Goal: Entertainment & Leisure: Consume media (video, audio)

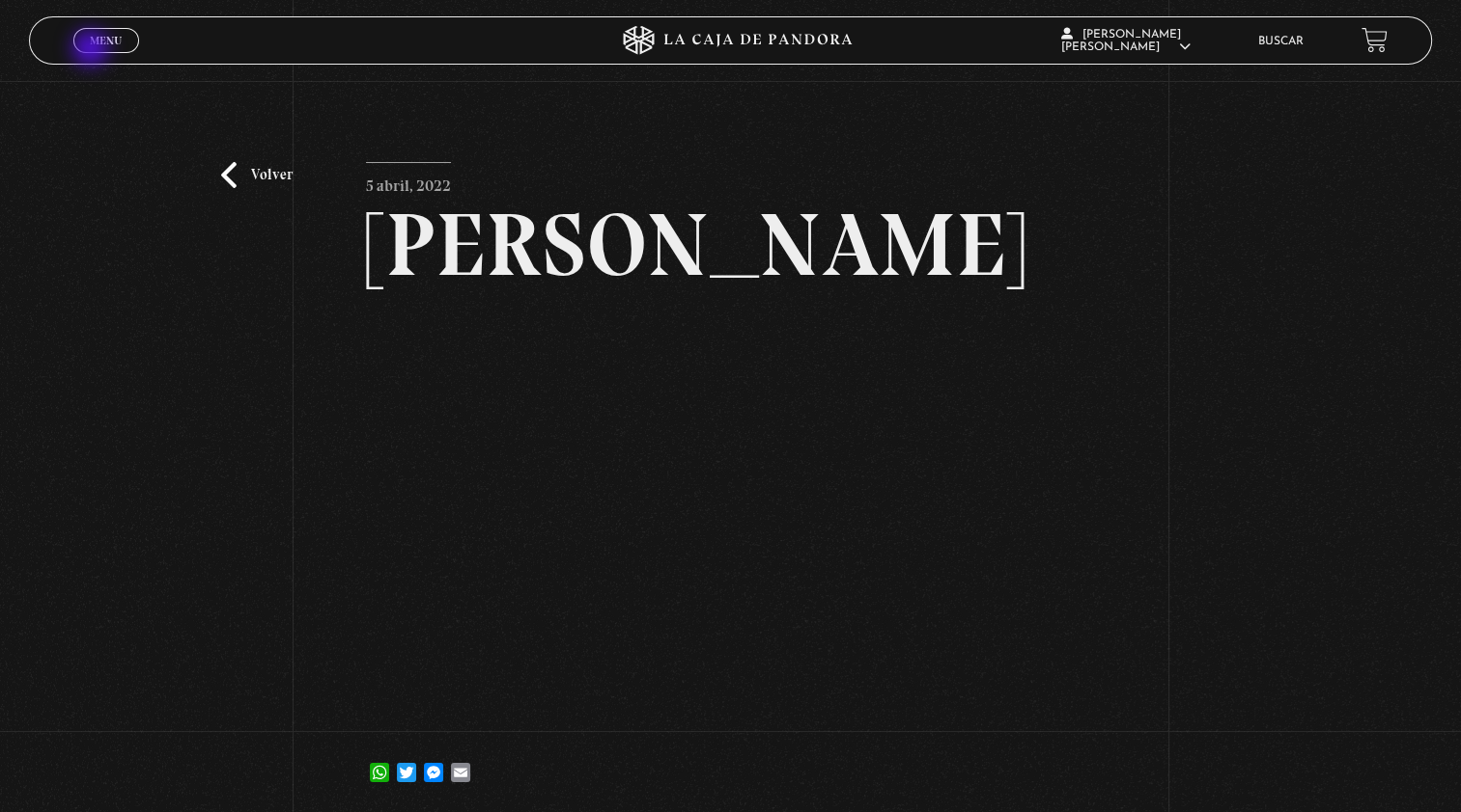
click at [93, 51] on span "Cerrar" at bounding box center [105, 58] width 45 height 14
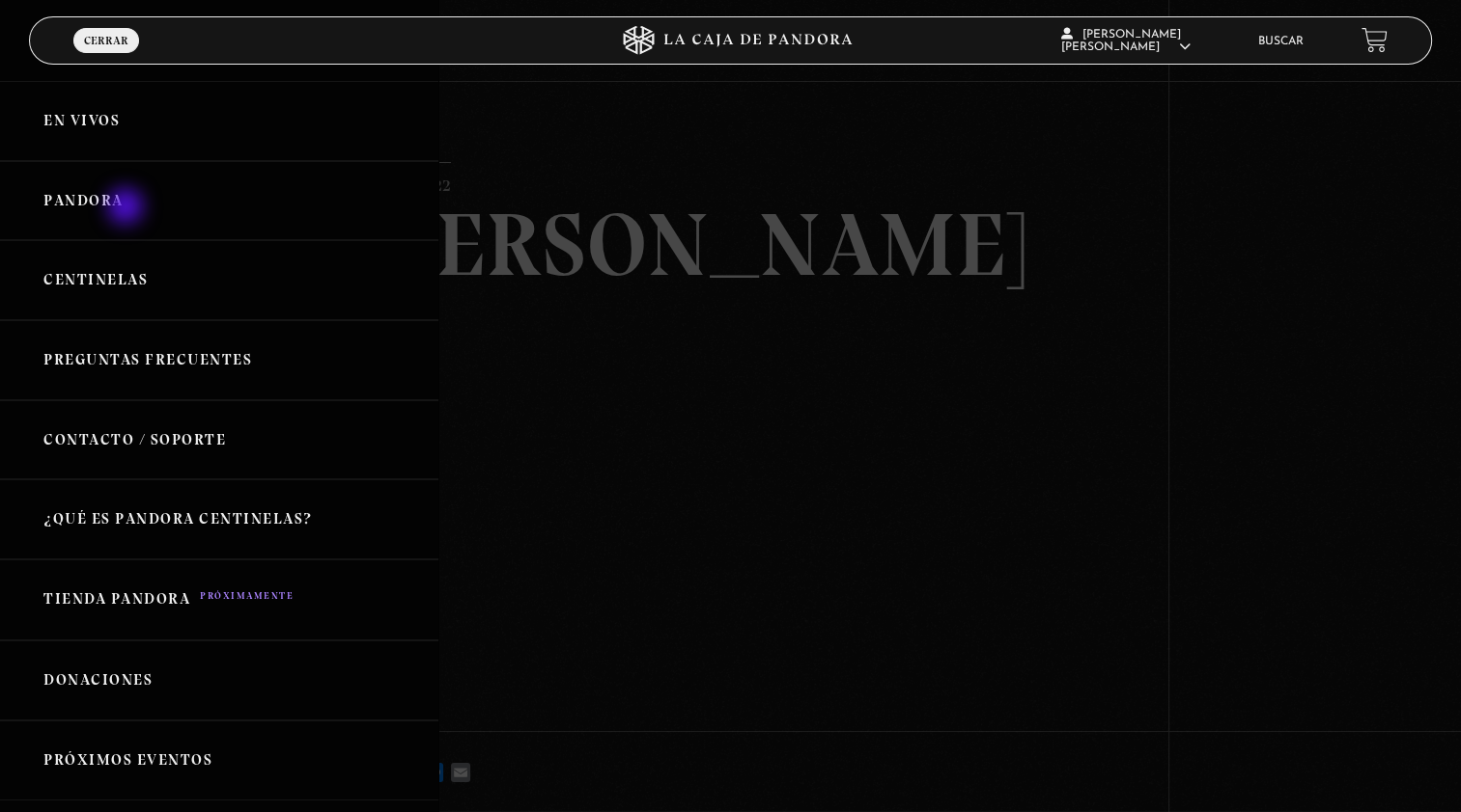
click at [128, 209] on link "Pandora" at bounding box center [219, 201] width 439 height 80
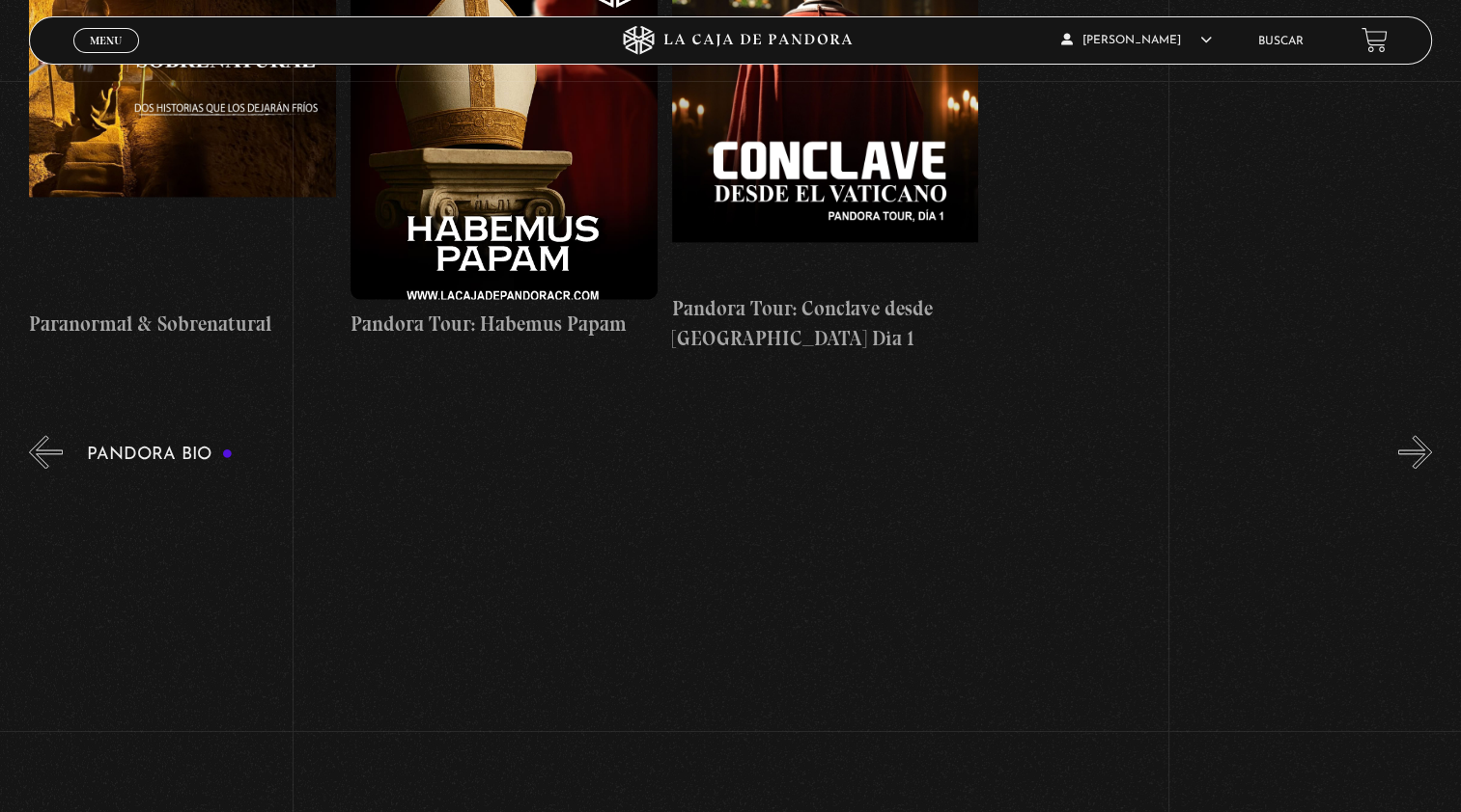
scroll to position [0, 3382]
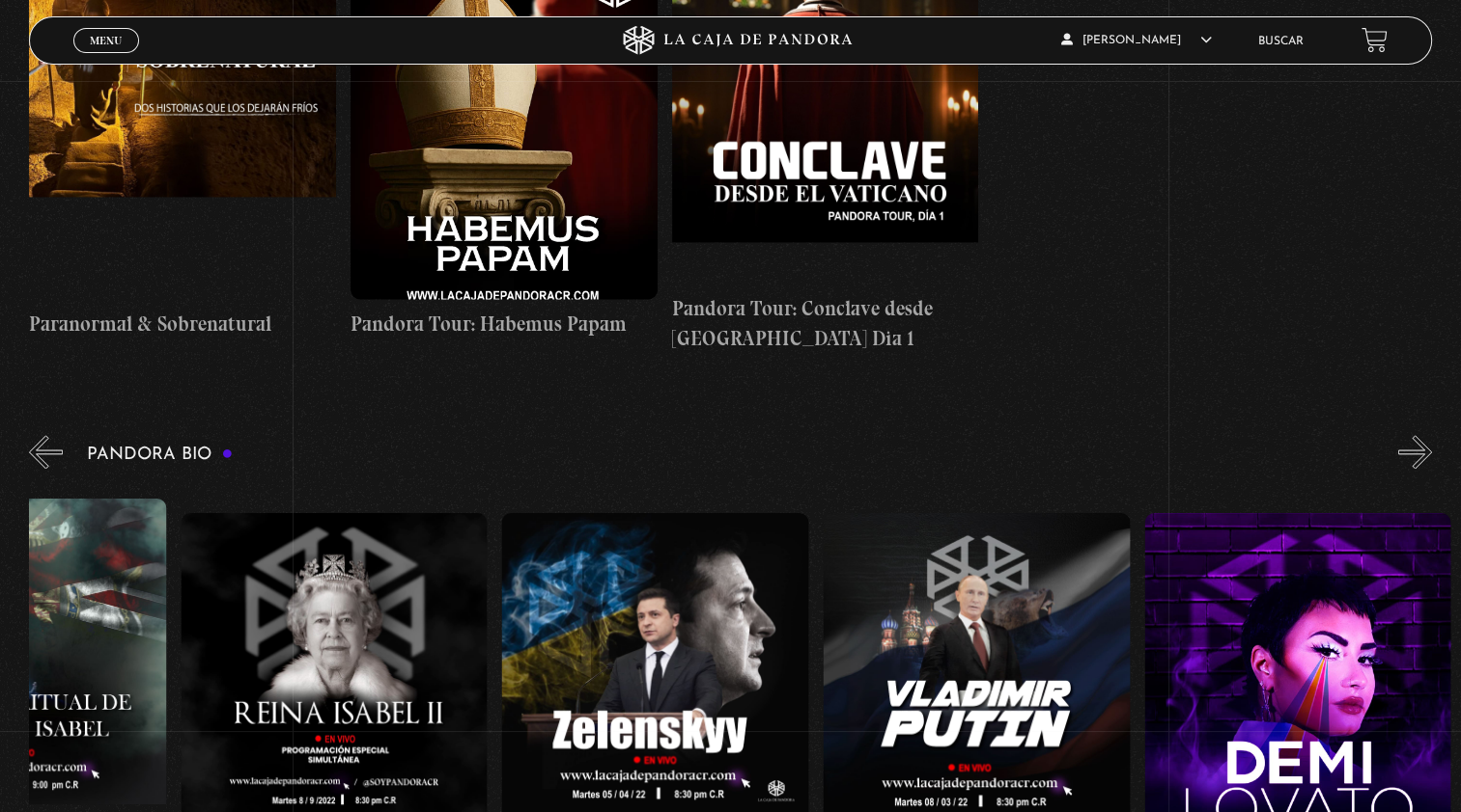
click at [1009, 607] on figure at bounding box center [975, 687] width 307 height 348
